Goal: Task Accomplishment & Management: Use online tool/utility

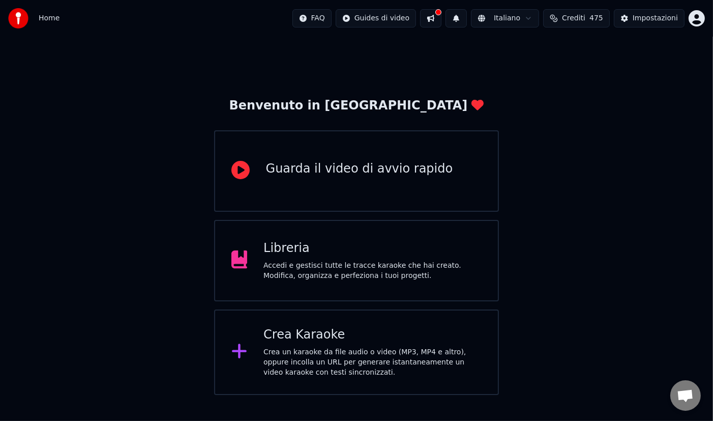
click at [287, 257] on div "Libreria Accedi e gestisci tutte le tracce karaoke che hai creato. Modifica, or…" at bounding box center [372, 260] width 218 height 41
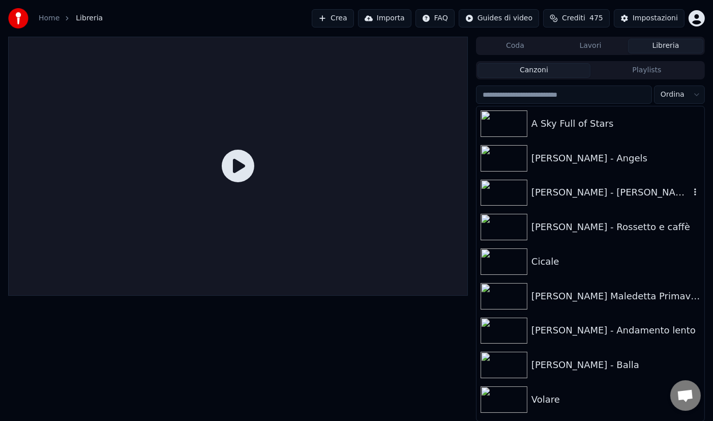
click at [507, 199] on img at bounding box center [504, 193] width 47 height 26
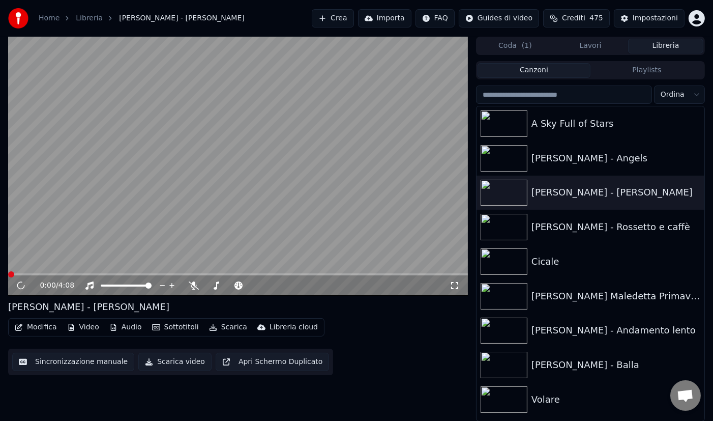
click at [49, 322] on button "Modifica" at bounding box center [36, 327] width 50 height 14
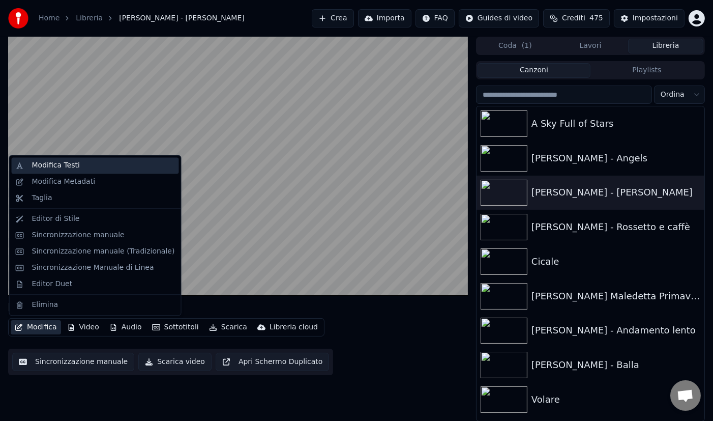
click at [67, 167] on div "Modifica Testi" at bounding box center [56, 166] width 48 height 10
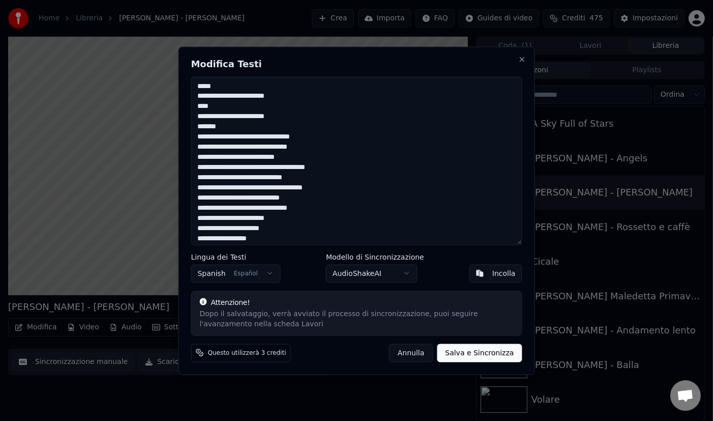
click at [242, 274] on button "Spanish Español" at bounding box center [236, 273] width 90 height 18
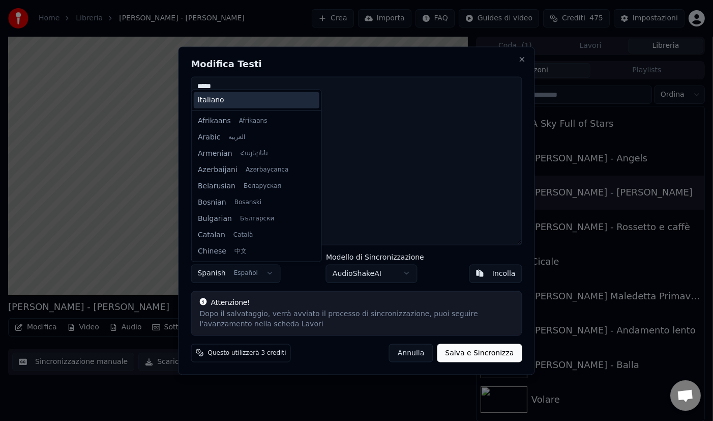
scroll to position [634, 0]
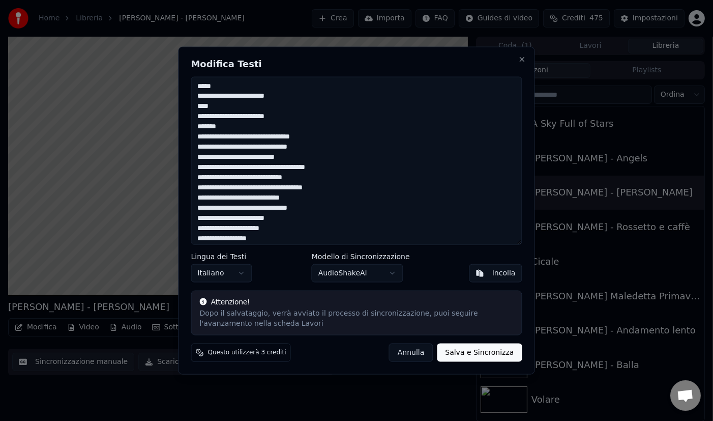
drag, startPoint x: 201, startPoint y: 88, endPoint x: 314, endPoint y: 201, distance: 159.7
click at [314, 201] on textarea at bounding box center [356, 160] width 331 height 168
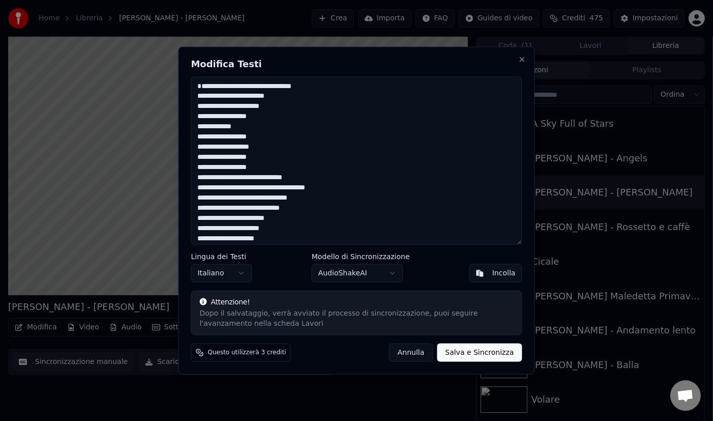
drag, startPoint x: 287, startPoint y: 238, endPoint x: 133, endPoint y: 107, distance: 201.7
click at [133, 107] on body "Home Libreria Zucchero - [PERSON_NAME] Crea Importa FAQ Guides di video Crediti…" at bounding box center [356, 210] width 713 height 421
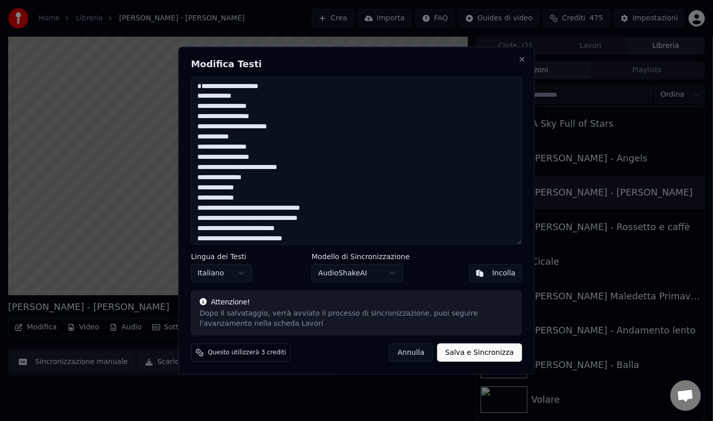
drag, startPoint x: 309, startPoint y: 236, endPoint x: 163, endPoint y: 109, distance: 193.9
click at [163, 109] on body "Home Libreria Zucchero - [PERSON_NAME] Crea Importa FAQ Guides di video Crediti…" at bounding box center [356, 210] width 713 height 421
type textarea "**********"
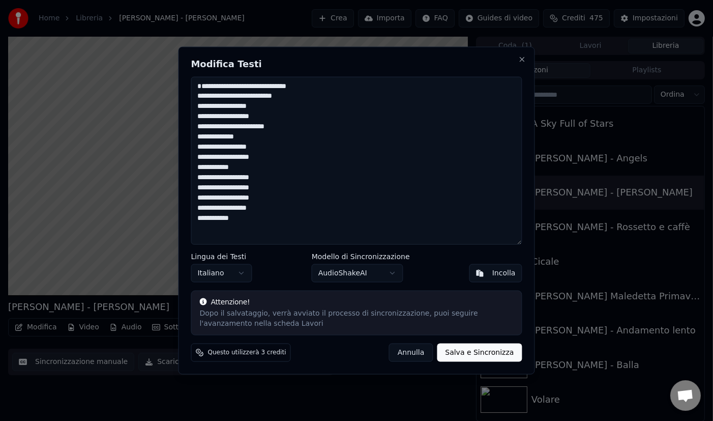
drag, startPoint x: 247, startPoint y: 234, endPoint x: 163, endPoint y: 49, distance: 202.6
click at [163, 49] on body "**********" at bounding box center [356, 210] width 713 height 421
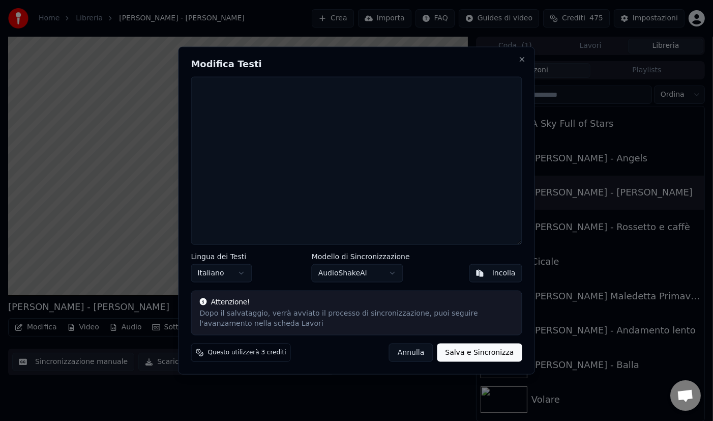
click at [487, 277] on button "Incolla" at bounding box center [495, 273] width 53 height 18
type textarea "**********"
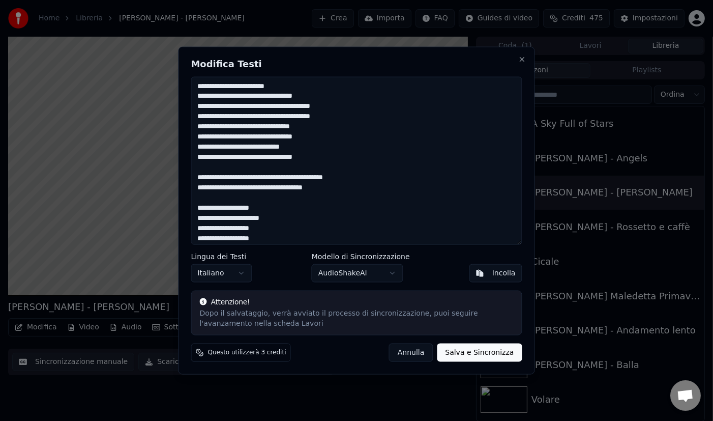
click at [483, 350] on button "Salva e Sincronizza" at bounding box center [479, 352] width 85 height 18
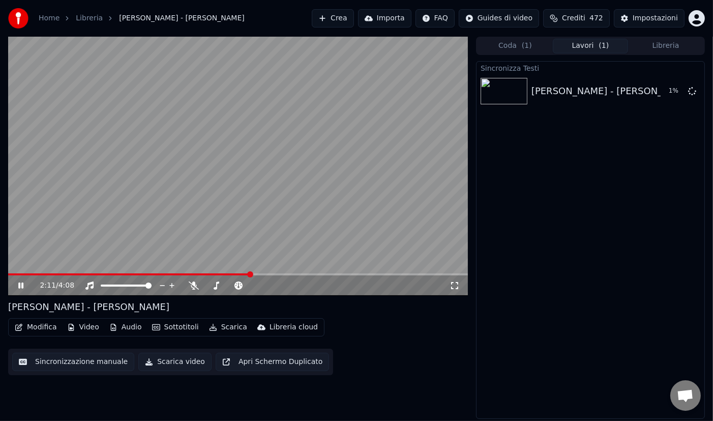
click at [239, 184] on video at bounding box center [238, 166] width 460 height 259
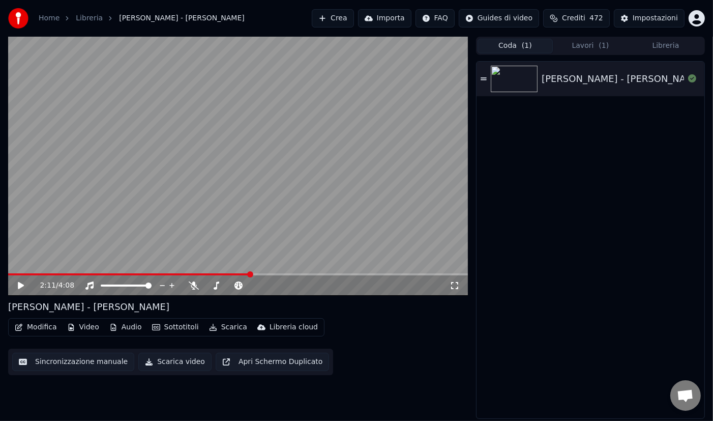
click at [520, 44] on button "Coda ( 1 )" at bounding box center [515, 46] width 75 height 15
click at [601, 47] on span "( 1 )" at bounding box center [604, 46] width 10 height 10
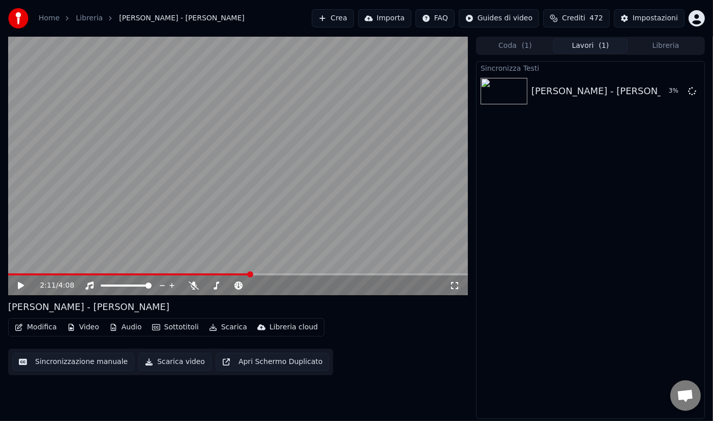
click at [655, 45] on button "Libreria" at bounding box center [665, 46] width 75 height 15
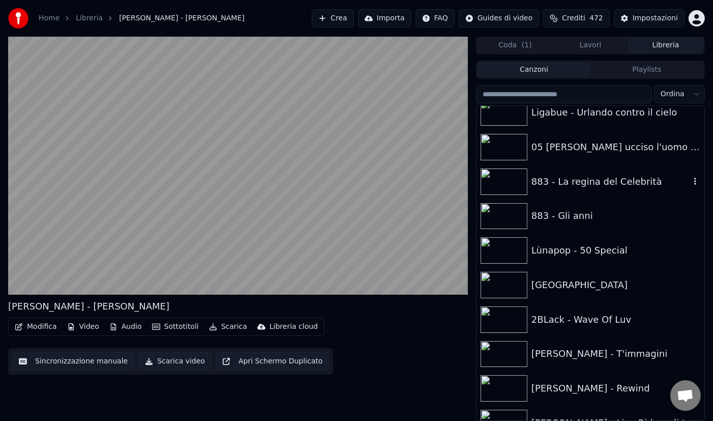
scroll to position [0, 0]
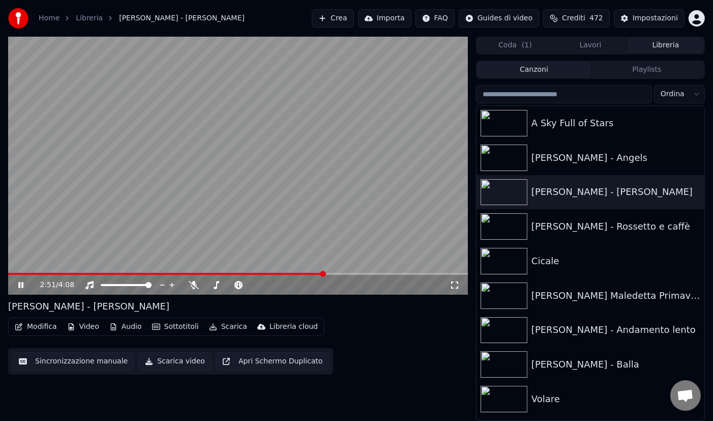
click at [23, 286] on icon at bounding box center [27, 285] width 23 height 8
click at [593, 40] on button "Lavori" at bounding box center [590, 45] width 75 height 15
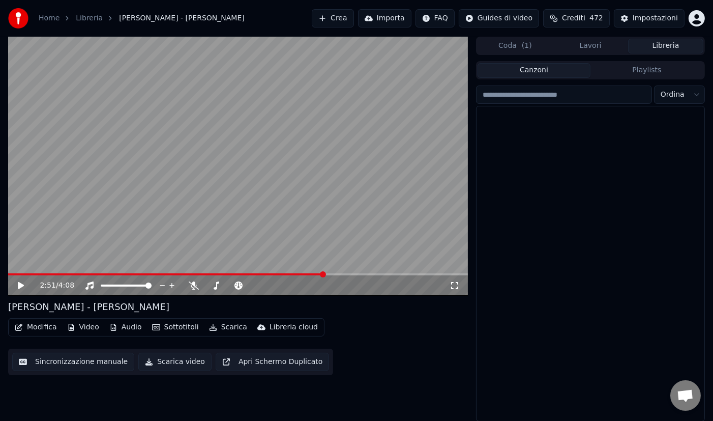
click at [649, 47] on button "Libreria" at bounding box center [665, 46] width 75 height 15
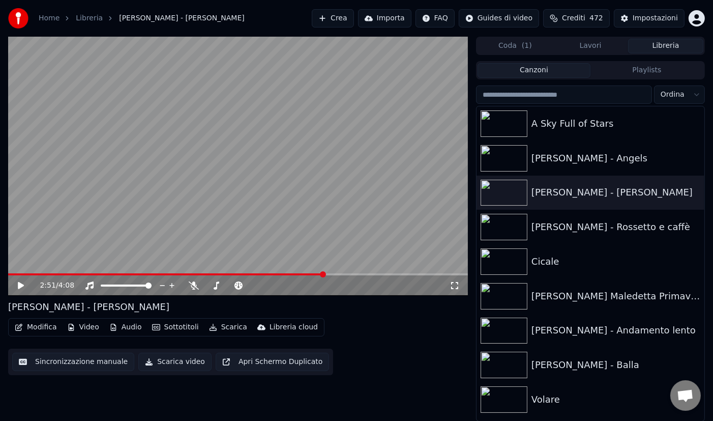
click at [514, 49] on button "Coda ( 1 )" at bounding box center [515, 46] width 75 height 15
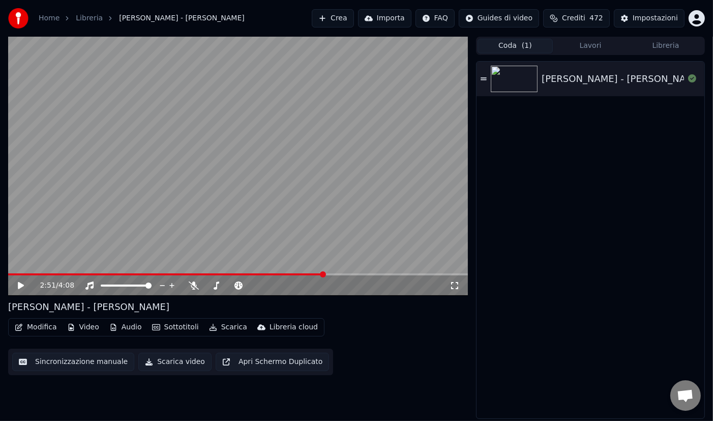
click at [664, 47] on button "Libreria" at bounding box center [665, 46] width 75 height 15
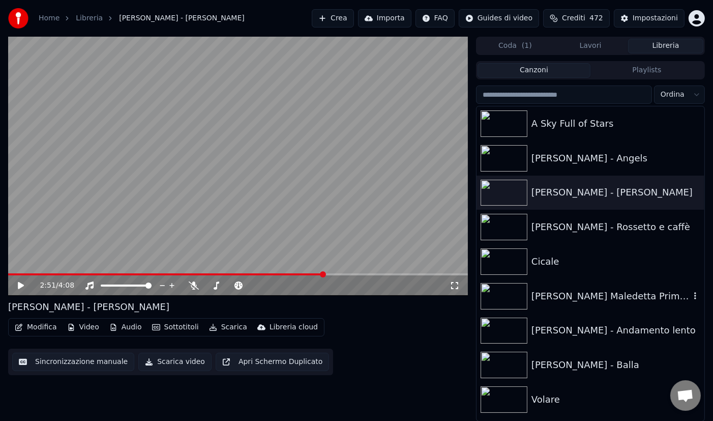
click at [541, 299] on div "[PERSON_NAME] Maledetta Primavera" at bounding box center [610, 296] width 159 height 14
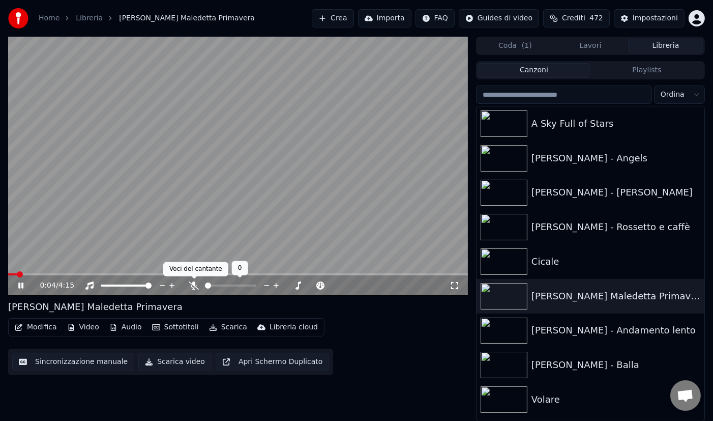
click at [191, 284] on icon at bounding box center [194, 285] width 10 height 8
click at [230, 284] on span at bounding box center [230, 285] width 51 height 2
click at [230, 286] on span at bounding box center [230, 285] width 6 height 6
click at [241, 284] on span at bounding box center [230, 285] width 51 height 2
click at [20, 286] on icon at bounding box center [20, 285] width 5 height 6
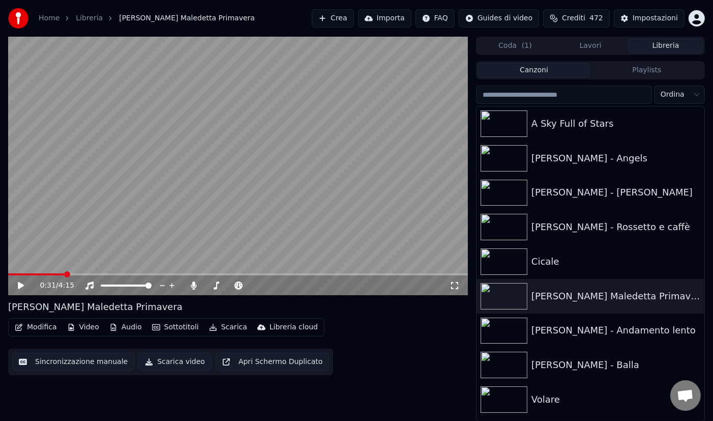
scroll to position [1, 0]
